Goal: Contribute content: Add original content to the website for others to see

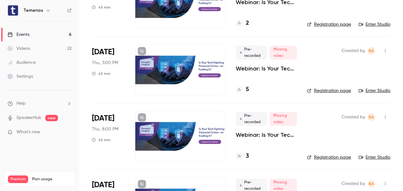
scroll to position [209, 0]
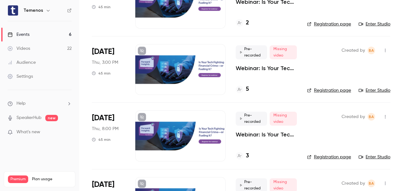
click at [308, 109] on li "[DATE] Thu, 8:00 PM 45 min Pre-recorded Missing video Webinar: Is Your Tech Fig…" at bounding box center [241, 135] width 298 height 66
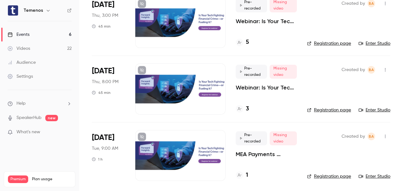
scroll to position [256, 0]
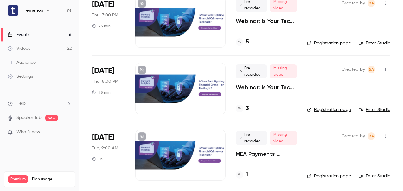
click at [192, 147] on div at bounding box center [180, 154] width 90 height 51
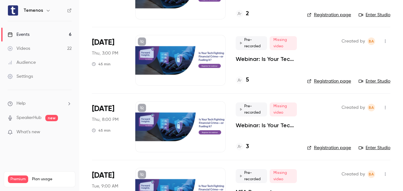
scroll to position [257, 0]
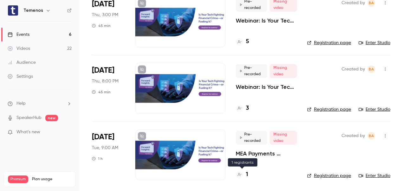
click at [245, 174] on div "1" at bounding box center [242, 174] width 12 height 9
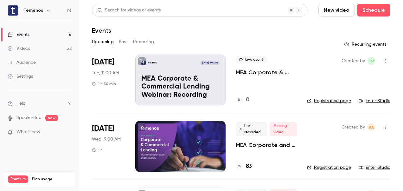
click at [339, 12] on button "New video" at bounding box center [336, 10] width 36 height 13
click at [353, 28] on div "Record" at bounding box center [355, 27] width 48 height 6
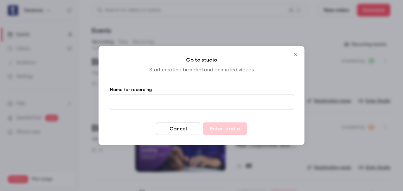
click at [270, 103] on input "Name for recording" at bounding box center [202, 101] width 186 height 15
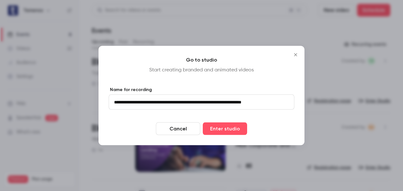
scroll to position [0, 20]
drag, startPoint x: 152, startPoint y: 102, endPoint x: 303, endPoint y: 79, distance: 152.8
click at [303, 79] on div "**********" at bounding box center [201, 95] width 206 height 99
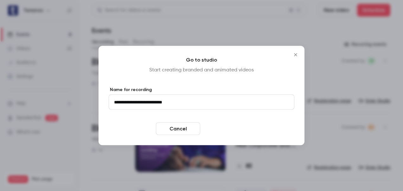
type input "**********"
click at [222, 128] on button "Enter studio" at bounding box center [225, 128] width 44 height 13
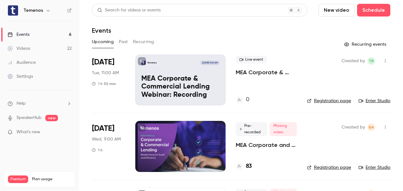
click at [328, 9] on button "New video" at bounding box center [336, 10] width 36 height 13
click at [337, 25] on div "Record" at bounding box center [355, 27] width 48 height 6
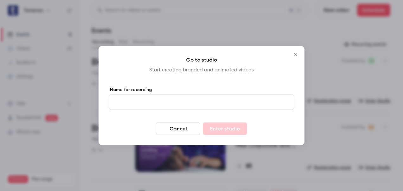
click at [192, 103] on input "Name for recording" at bounding box center [202, 101] width 186 height 15
type input "**********"
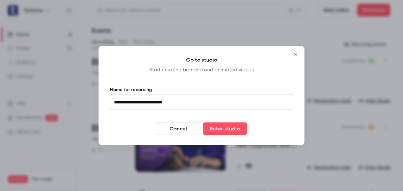
drag, startPoint x: 179, startPoint y: 101, endPoint x: 203, endPoint y: 103, distance: 24.4
click at [203, 103] on input "**********" at bounding box center [202, 101] width 186 height 15
type input "**********"
click at [216, 127] on button "Enter studio" at bounding box center [225, 128] width 44 height 13
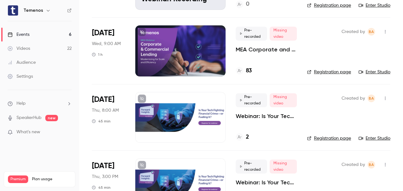
scroll to position [257, 0]
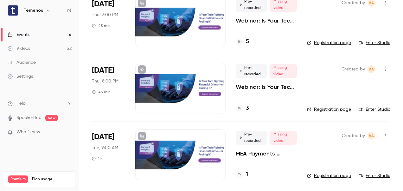
click at [42, 44] on link "Videos 22" at bounding box center [39, 48] width 79 height 14
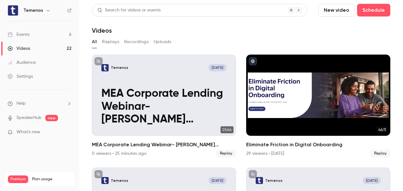
click at [37, 30] on link "Events 6" at bounding box center [39, 35] width 79 height 14
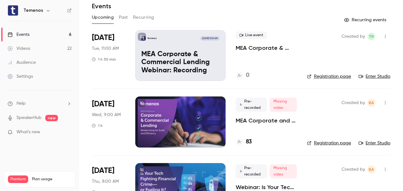
scroll to position [50, 0]
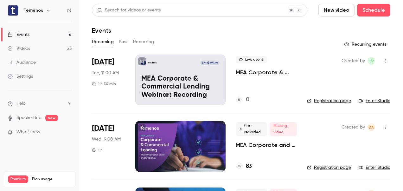
click at [369, 100] on link "Enter Studio" at bounding box center [374, 101] width 32 height 6
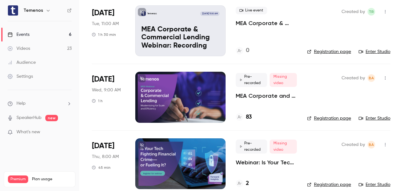
click at [329, 108] on div "Created by BA Registration page Enter Studio" at bounding box center [348, 97] width 83 height 51
